Goal: Navigation & Orientation: Understand site structure

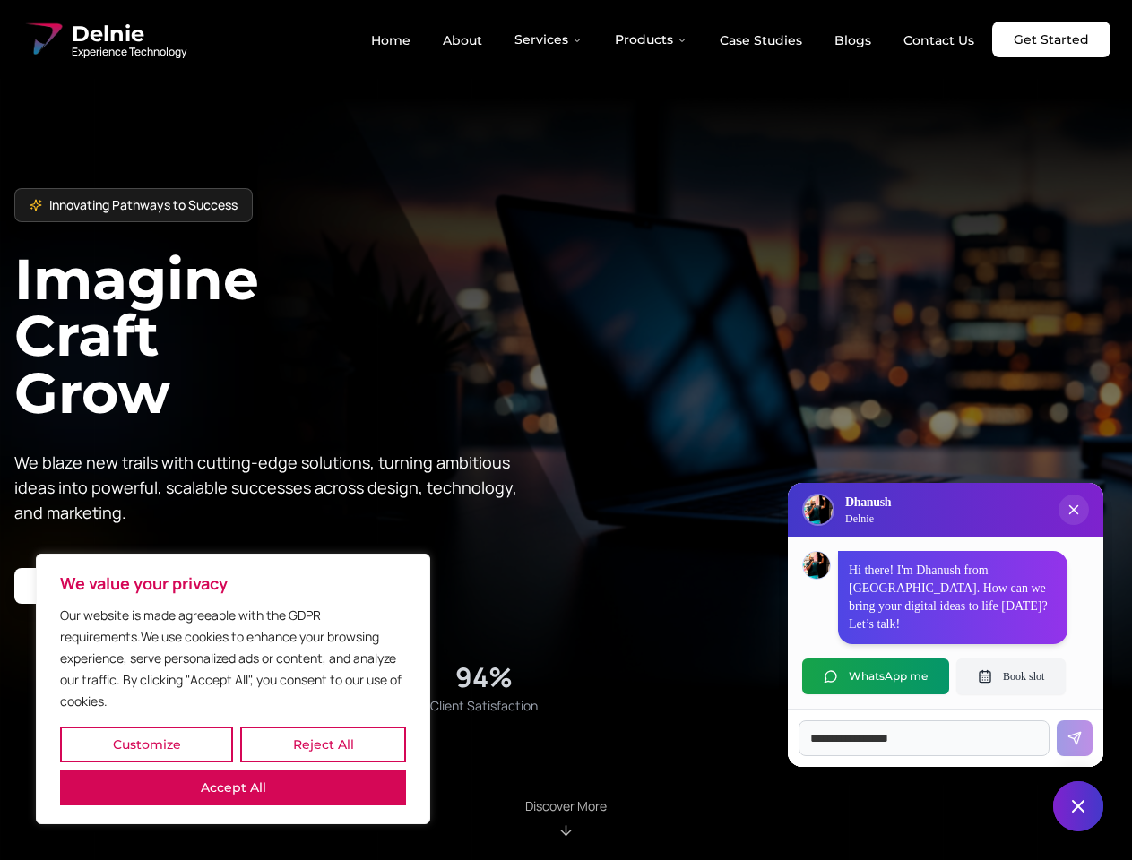
click at [146, 745] on button "Customize" at bounding box center [146, 745] width 173 height 36
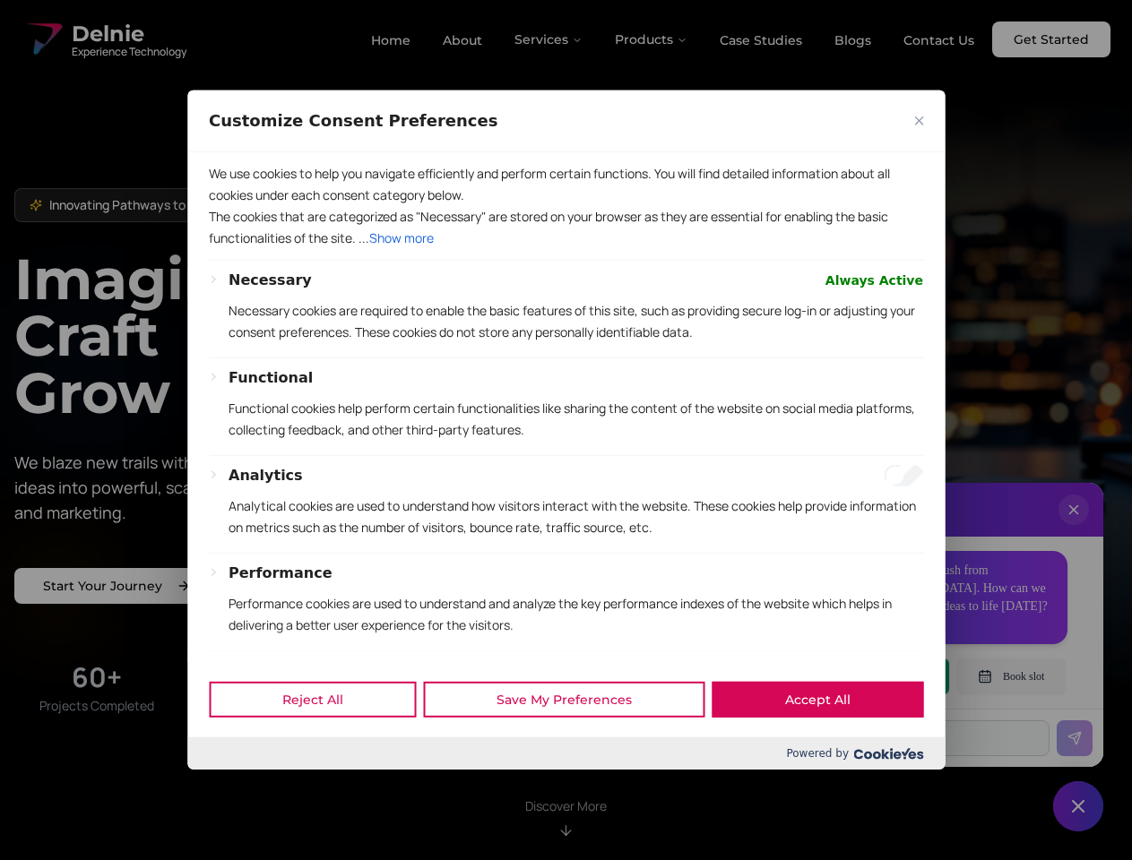
click at [323, 745] on div at bounding box center [566, 430] width 1132 height 860
click at [233, 152] on div "Customize Consent Preferences" at bounding box center [565, 122] width 757 height 62
click at [566, 430] on div "We use cookies to help you navigate efficiently and perform certain functions. …" at bounding box center [565, 406] width 757 height 509
click at [549, 39] on div at bounding box center [566, 430] width 1132 height 860
click at [652, 39] on div at bounding box center [566, 430] width 1132 height 860
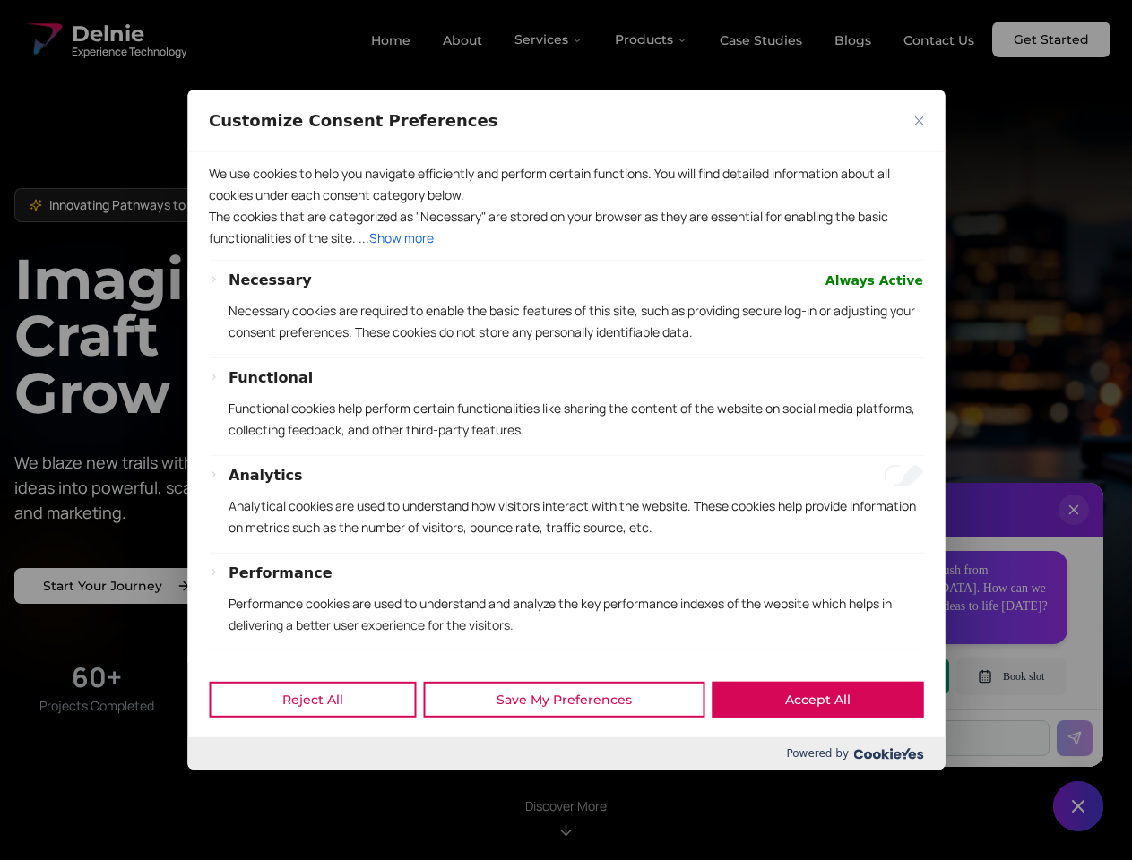
click at [1074, 528] on div at bounding box center [566, 430] width 1132 height 860
click at [876, 677] on div "Reject All Save My Preferences Accept All" at bounding box center [565, 699] width 757 height 76
click at [1011, 677] on div at bounding box center [566, 430] width 1132 height 860
click at [1078, 807] on div at bounding box center [566, 430] width 1132 height 860
